Goal: Check status: Check status

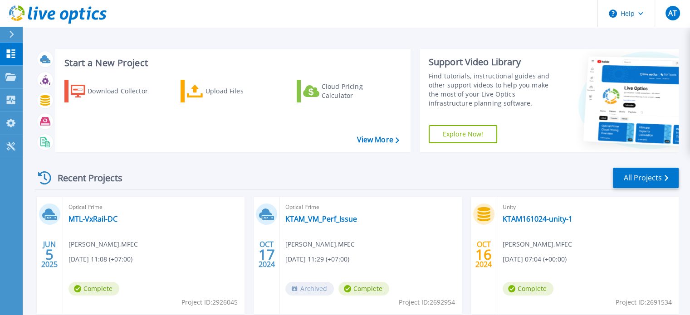
click at [6, 199] on div "Dashboard Dashboard Projects Projects Search Projects Upload SIOKIT & Files Opt…" at bounding box center [11, 180] width 23 height 274
drag, startPoint x: 312, startPoint y: 259, endPoint x: 298, endPoint y: 259, distance: 14.1
click at [298, 259] on span "[DATE] 11:29 (+07:00)" at bounding box center [318, 260] width 64 height 10
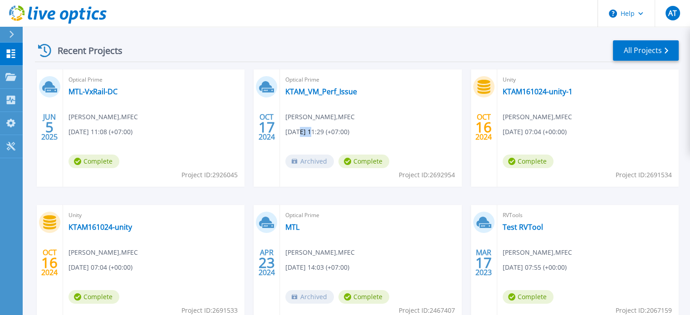
scroll to position [136, 0]
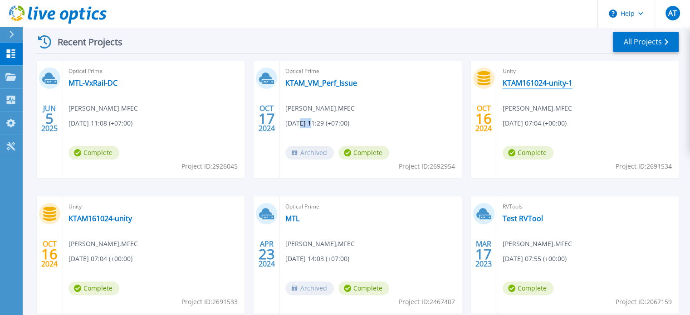
click at [525, 82] on link "KTAM161024-unity-1" at bounding box center [538, 83] width 70 height 9
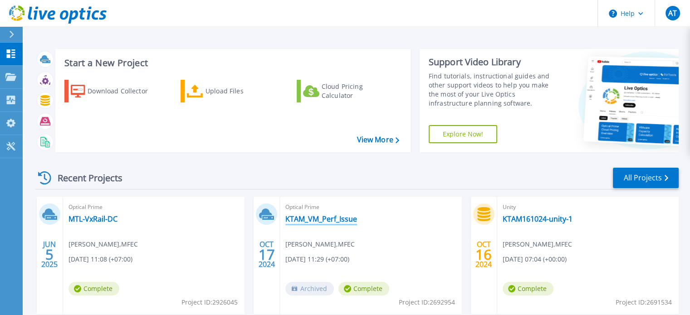
click at [338, 221] on link "KTAM_VM_Perf_Issue" at bounding box center [322, 219] width 72 height 9
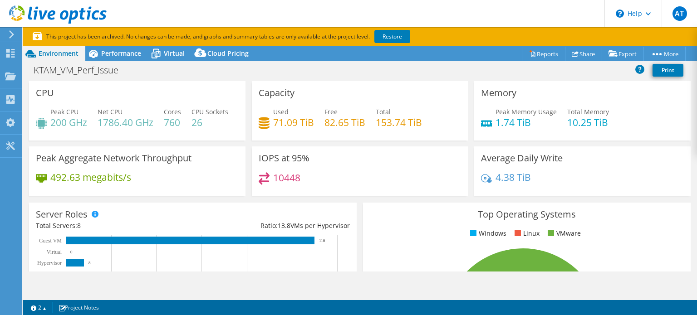
click at [444, 141] on div "Capacity Used 71.09 TiB Free 82.65 TiB Total 153.74 TiB" at bounding box center [360, 110] width 217 height 59
click at [492, 163] on h3 "Average Daily Write" at bounding box center [522, 158] width 82 height 10
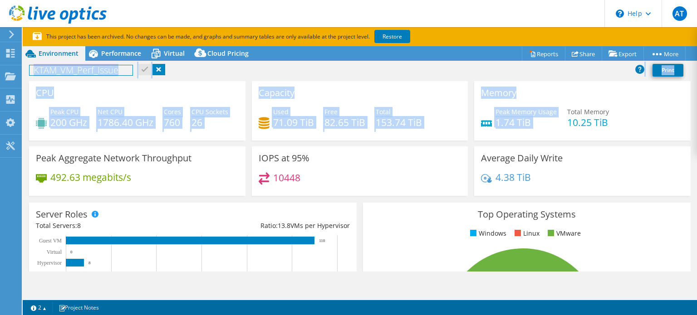
drag, startPoint x: 514, startPoint y: 155, endPoint x: 20, endPoint y: 23, distance: 512.0
click at [20, 24] on div "AT End User Aphinat Tiyasuwan aphinat@mfec.co.th MFEC My Profile Log Out \n Hel…" at bounding box center [348, 157] width 697 height 315
click at [244, 141] on div "CPU Peak CPU 200 GHz Net CPU 1786.40 GHz Cores 760 CPU Sockets 26" at bounding box center [137, 110] width 223 height 59
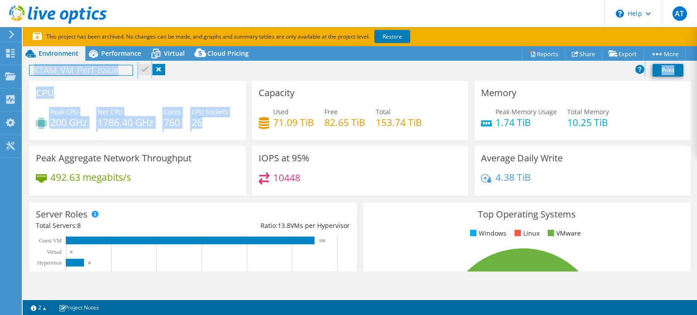
drag, startPoint x: 168, startPoint y: 142, endPoint x: 0, endPoint y: -6, distance: 223.5
click at [0, 0] on html "AT End User Aphinat Tiyasuwan aphinat@mfec.co.th MFEC My Profile Log Out \n Hel…" at bounding box center [348, 157] width 697 height 315
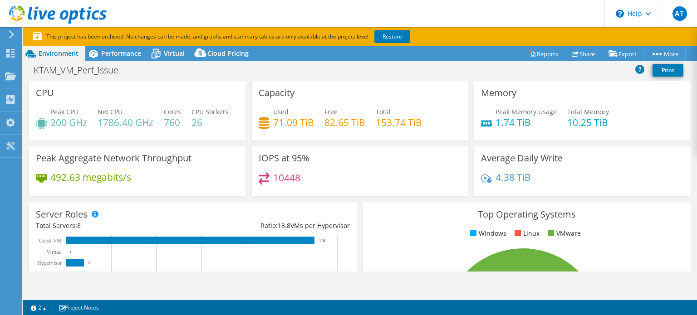
click at [311, 141] on div "Capacity Used 71.09 TiB Free 82.65 TiB Total 153.74 TiB" at bounding box center [360, 110] width 217 height 59
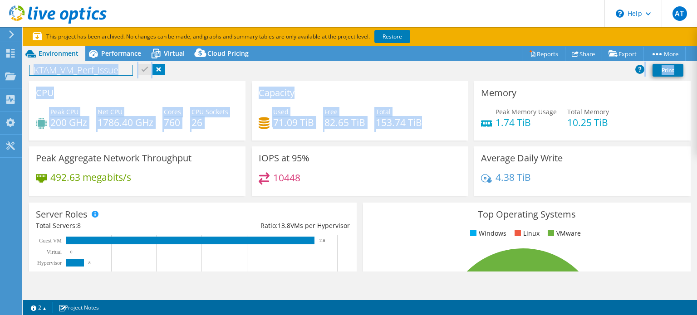
drag, startPoint x: 406, startPoint y: 139, endPoint x: 20, endPoint y: 7, distance: 407.9
click at [20, 7] on div "AT End User Aphinat Tiyasuwan aphinat@mfec.co.th MFEC My Profile Log Out \n Hel…" at bounding box center [348, 157] width 697 height 315
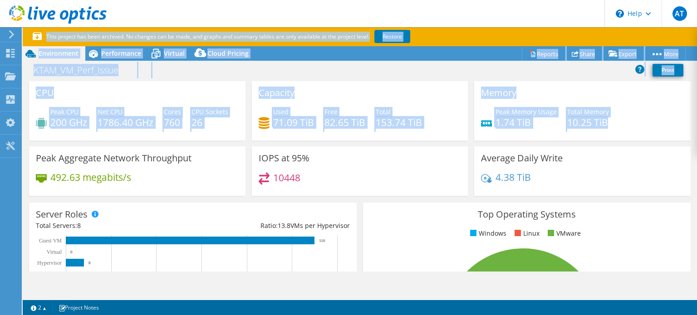
drag, startPoint x: 612, startPoint y: 150, endPoint x: 37, endPoint y: 20, distance: 589.5
click at [37, 20] on div "AT End User Aphinat Tiyasuwan aphinat@mfec.co.th MFEC My Profile Log Out \n Hel…" at bounding box center [348, 157] width 697 height 315
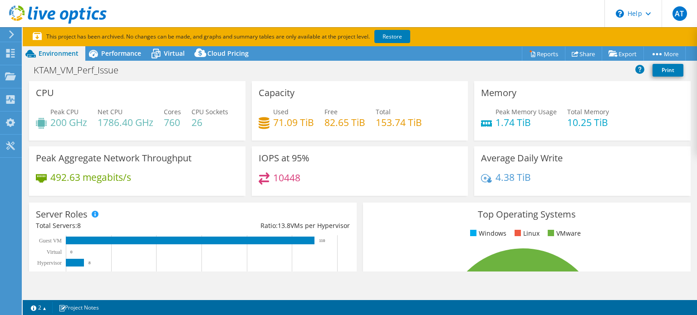
click at [642, 111] on div "Peak Memory Usage 1.74 TiB Total Memory 10.25 TiB" at bounding box center [582, 122] width 203 height 30
click at [609, 185] on div "Average Daily Write 4.38 TiB" at bounding box center [582, 171] width 217 height 49
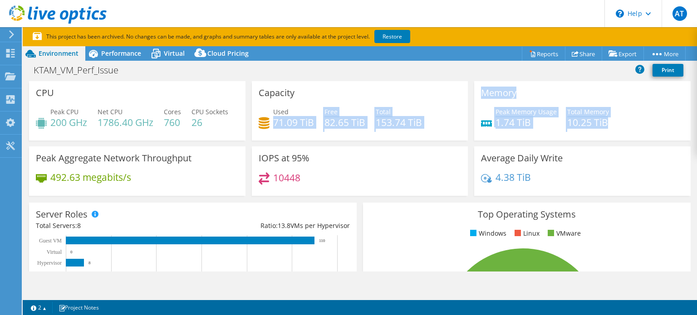
drag, startPoint x: 593, startPoint y: 130, endPoint x: 302, endPoint y: 107, distance: 291.9
click at [299, 107] on div "CPU Peak CPU 200 GHz Net CPU 1786.40 GHz Cores 760 CPU Sockets 26 Capacity Used…" at bounding box center [360, 141] width 668 height 121
click at [428, 141] on div "Capacity Used 71.09 TiB Free 82.65 TiB Total 153.74 TiB" at bounding box center [360, 110] width 217 height 59
